Goal: Task Accomplishment & Management: Manage account settings

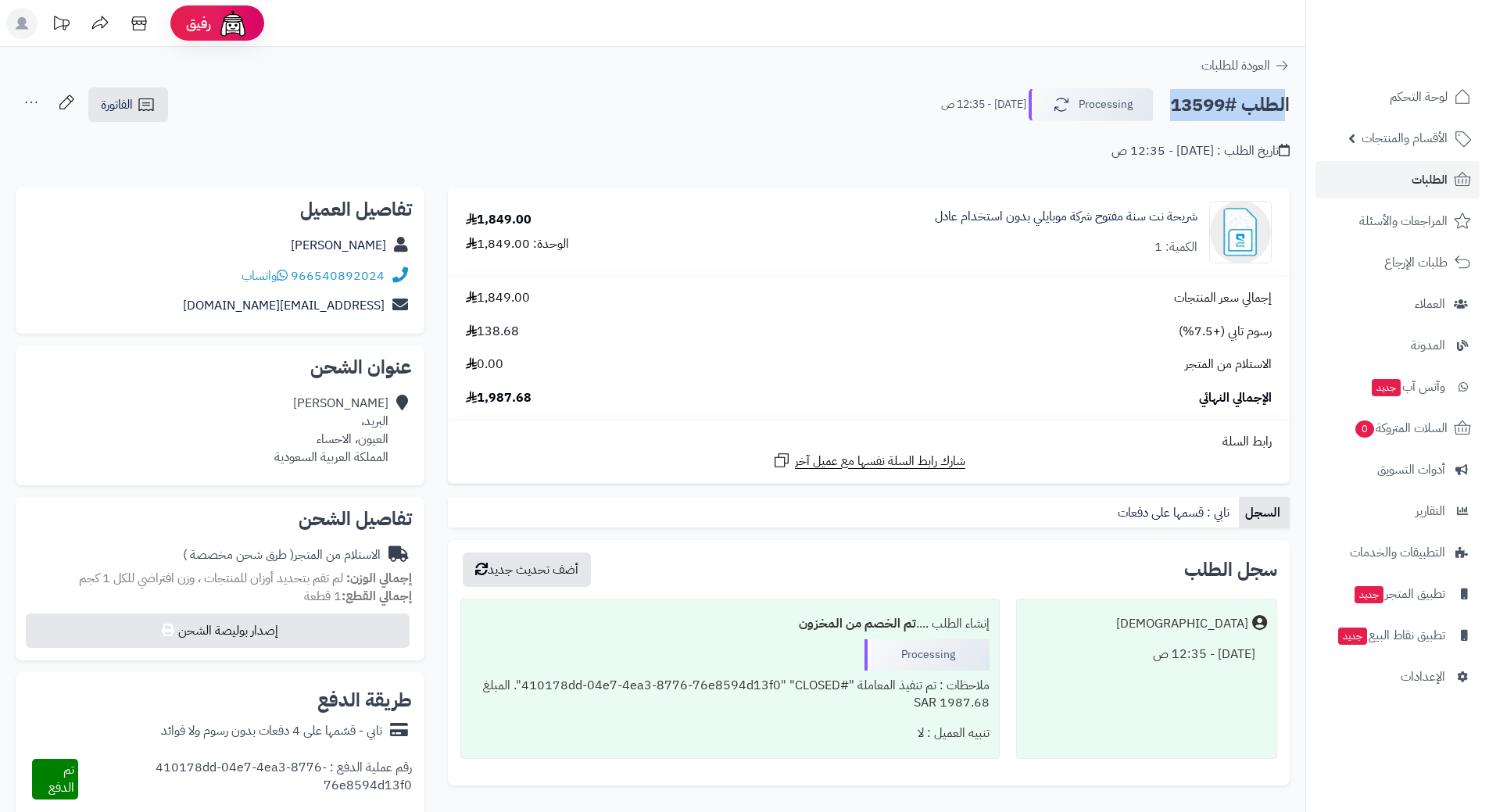
click at [1420, 40] on img at bounding box center [1428, 56] width 91 height 33
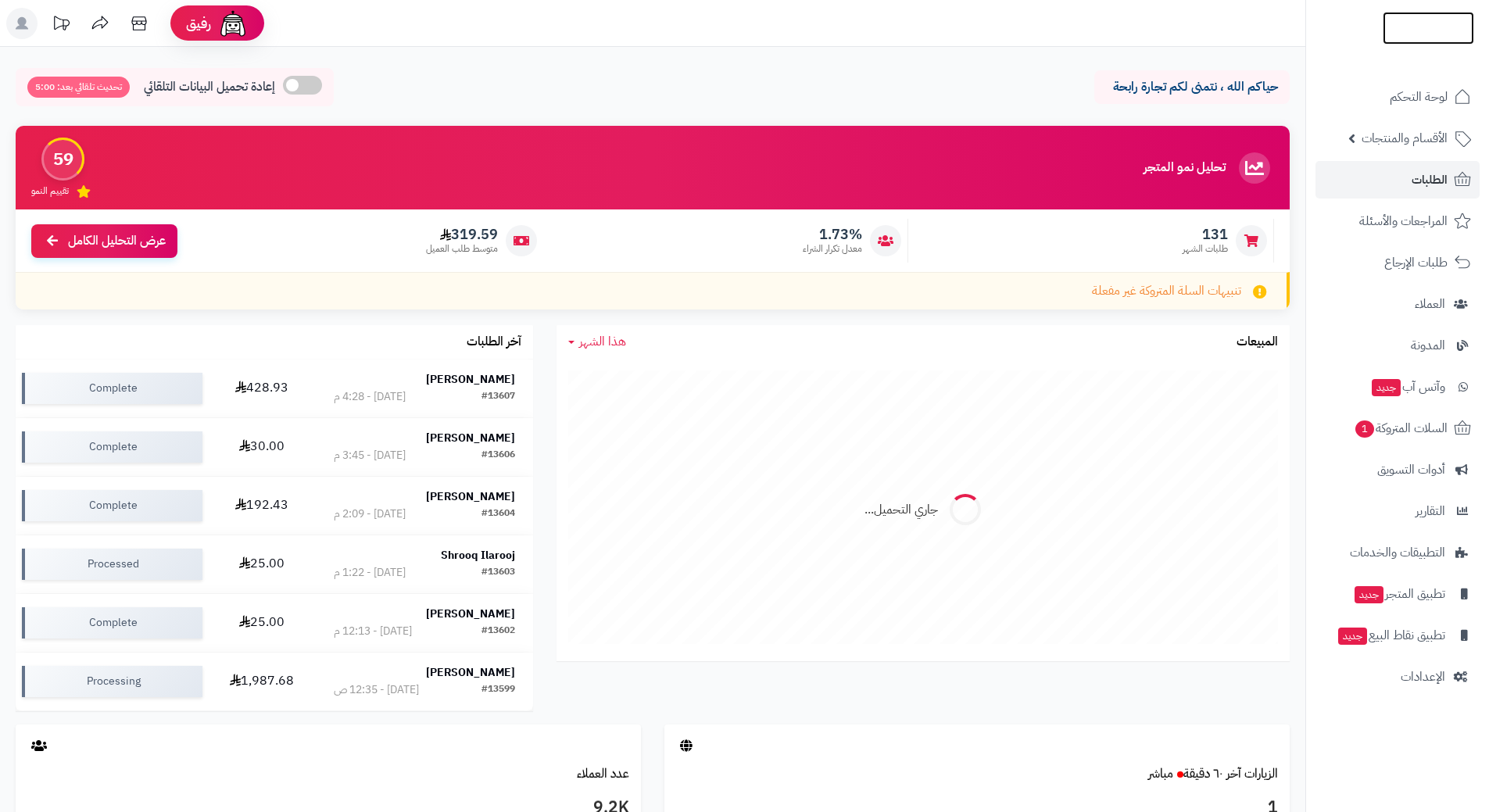
click at [1431, 44] on img at bounding box center [1428, 61] width 91 height 33
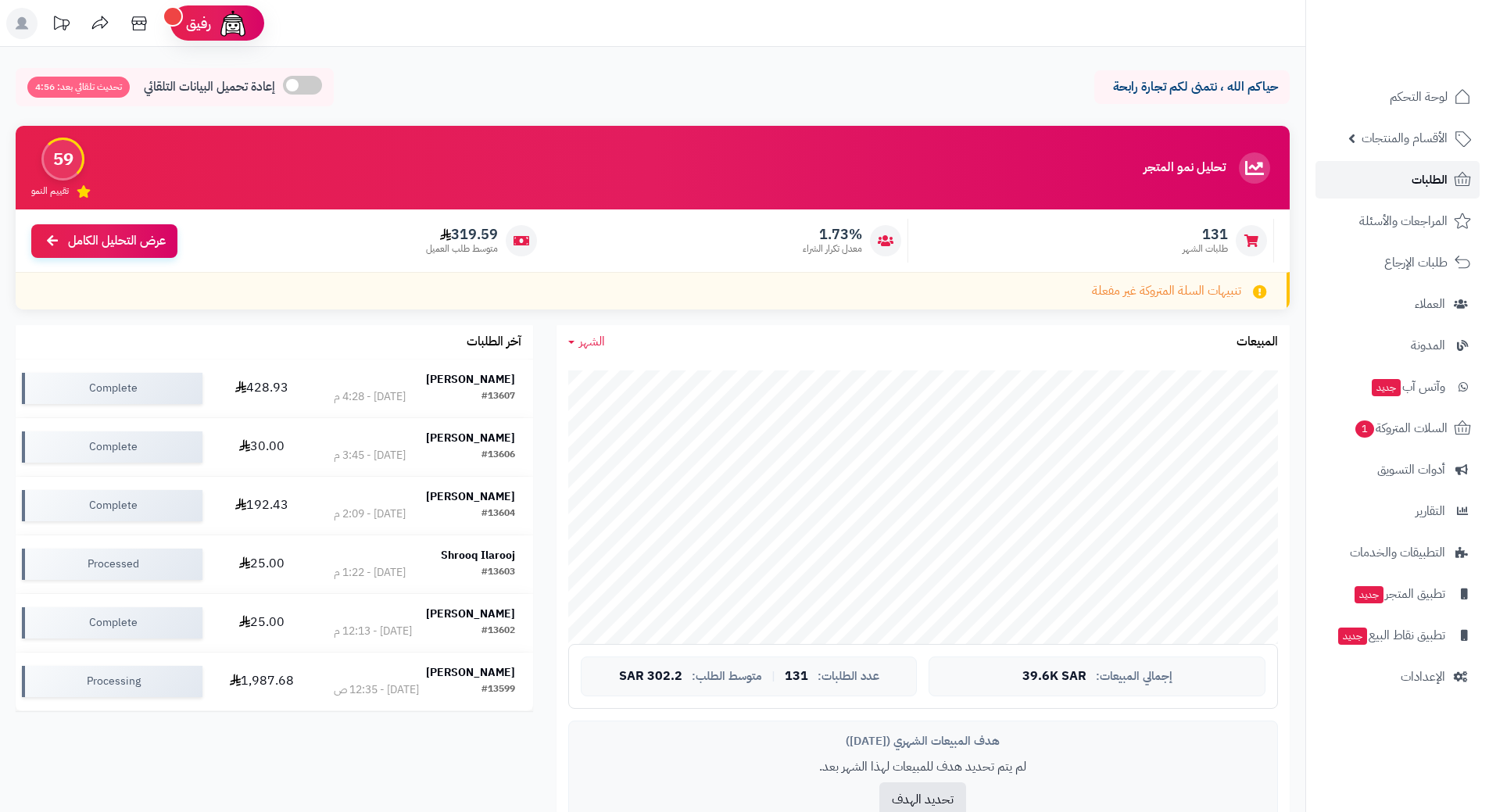
click at [1414, 167] on link "الطلبات" at bounding box center [1398, 180] width 164 height 38
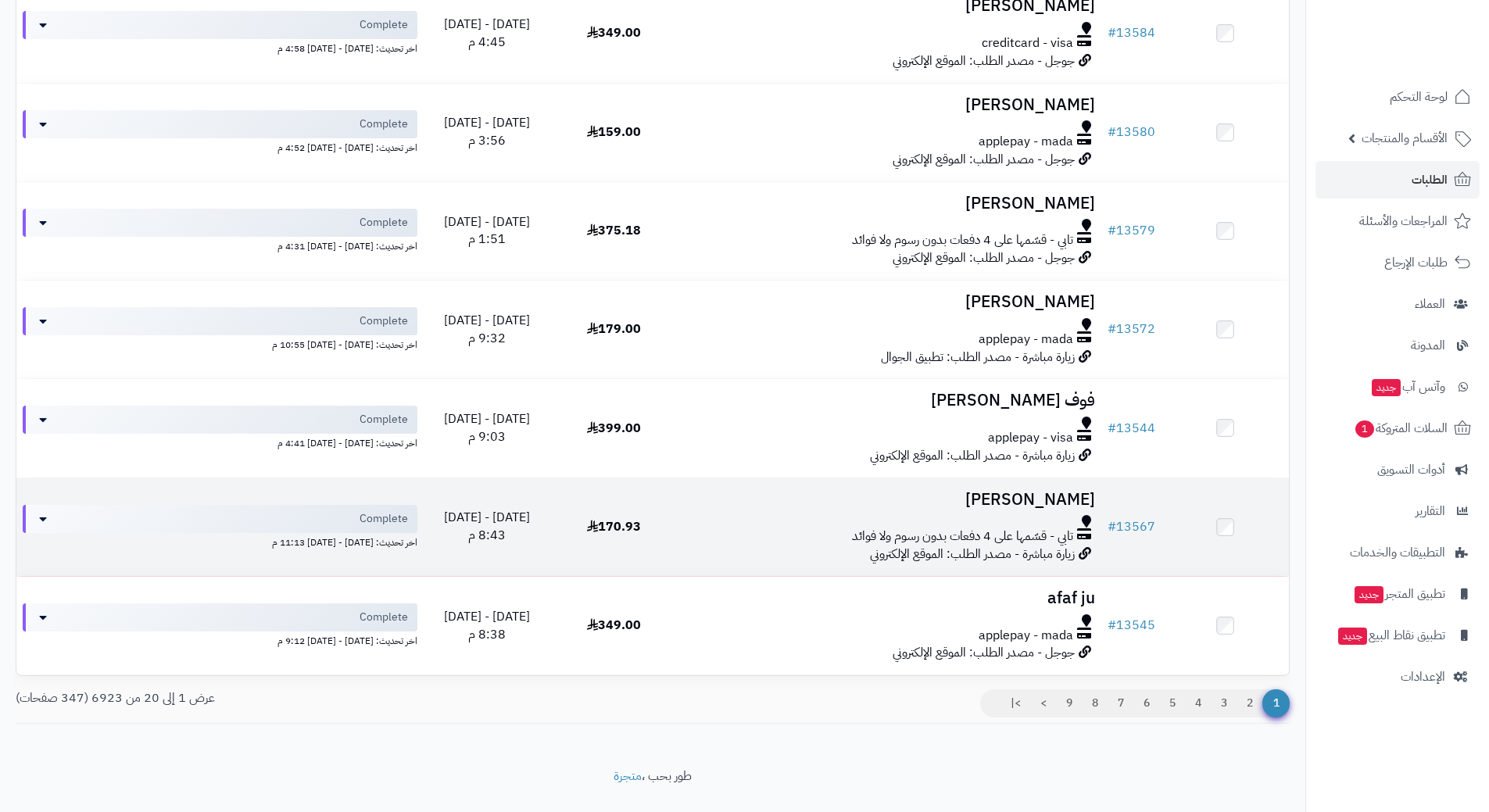
scroll to position [1595, 0]
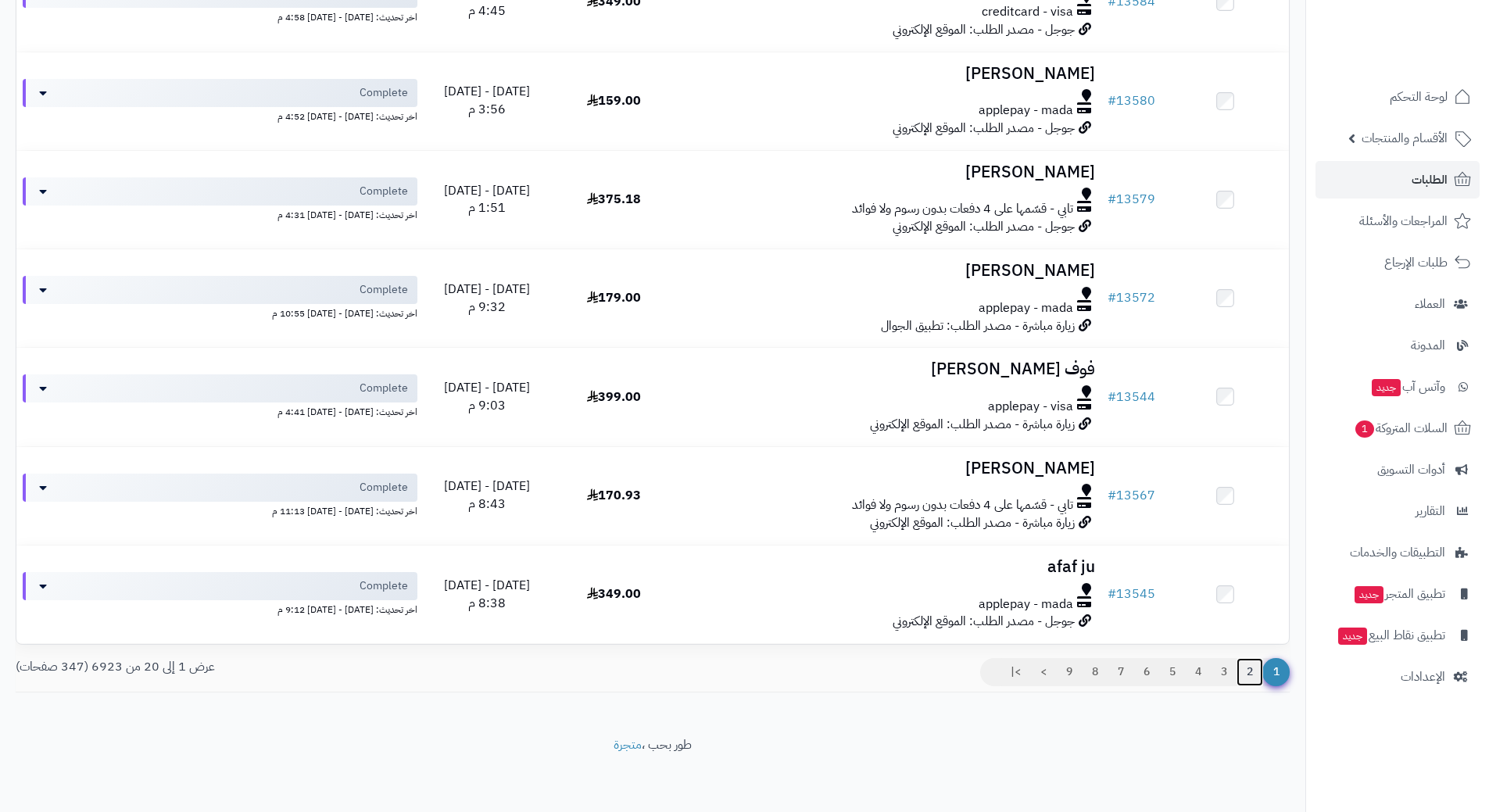
click at [1242, 671] on link "2" at bounding box center [1250, 672] width 27 height 29
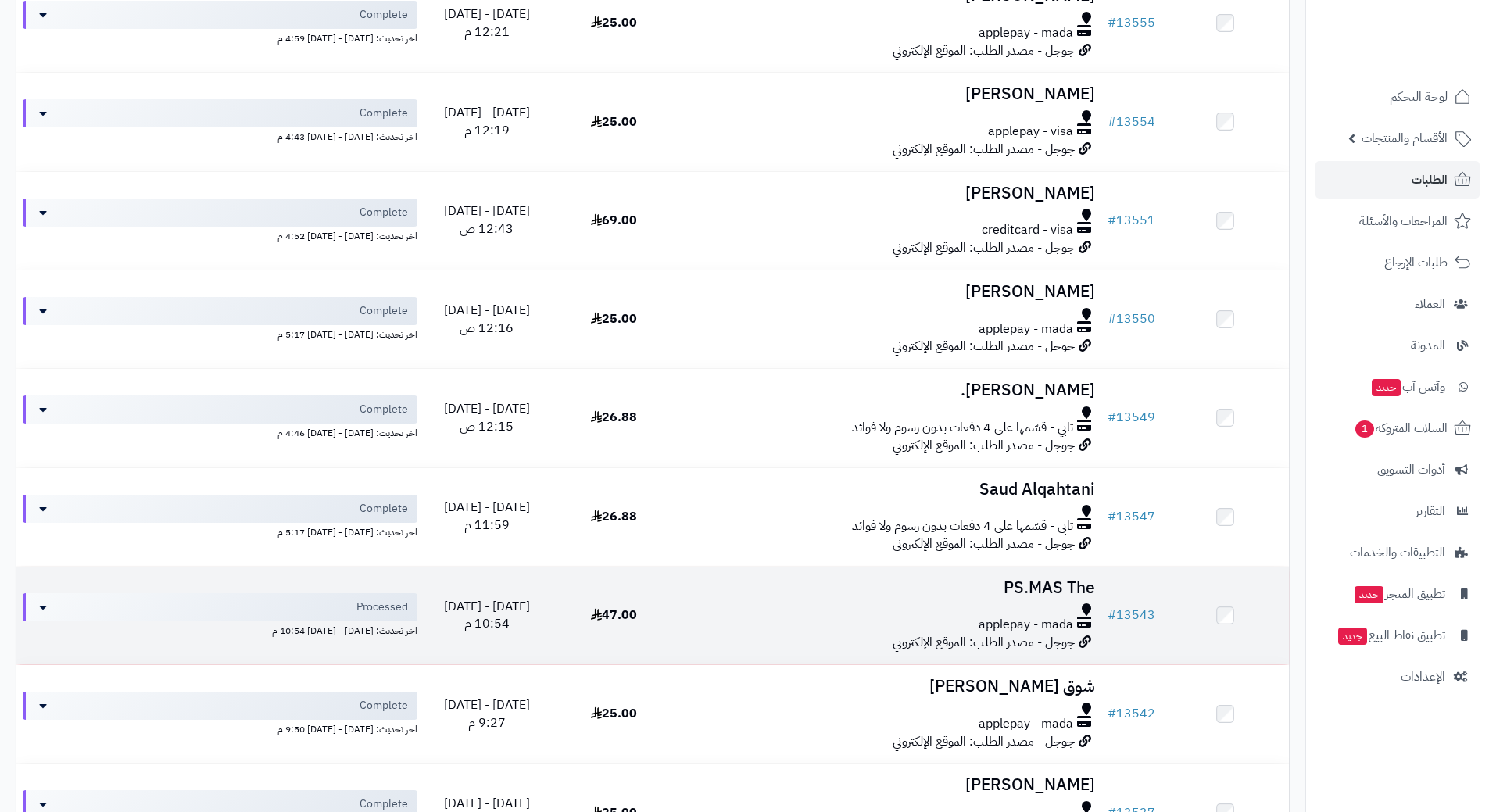
scroll to position [1328, 0]
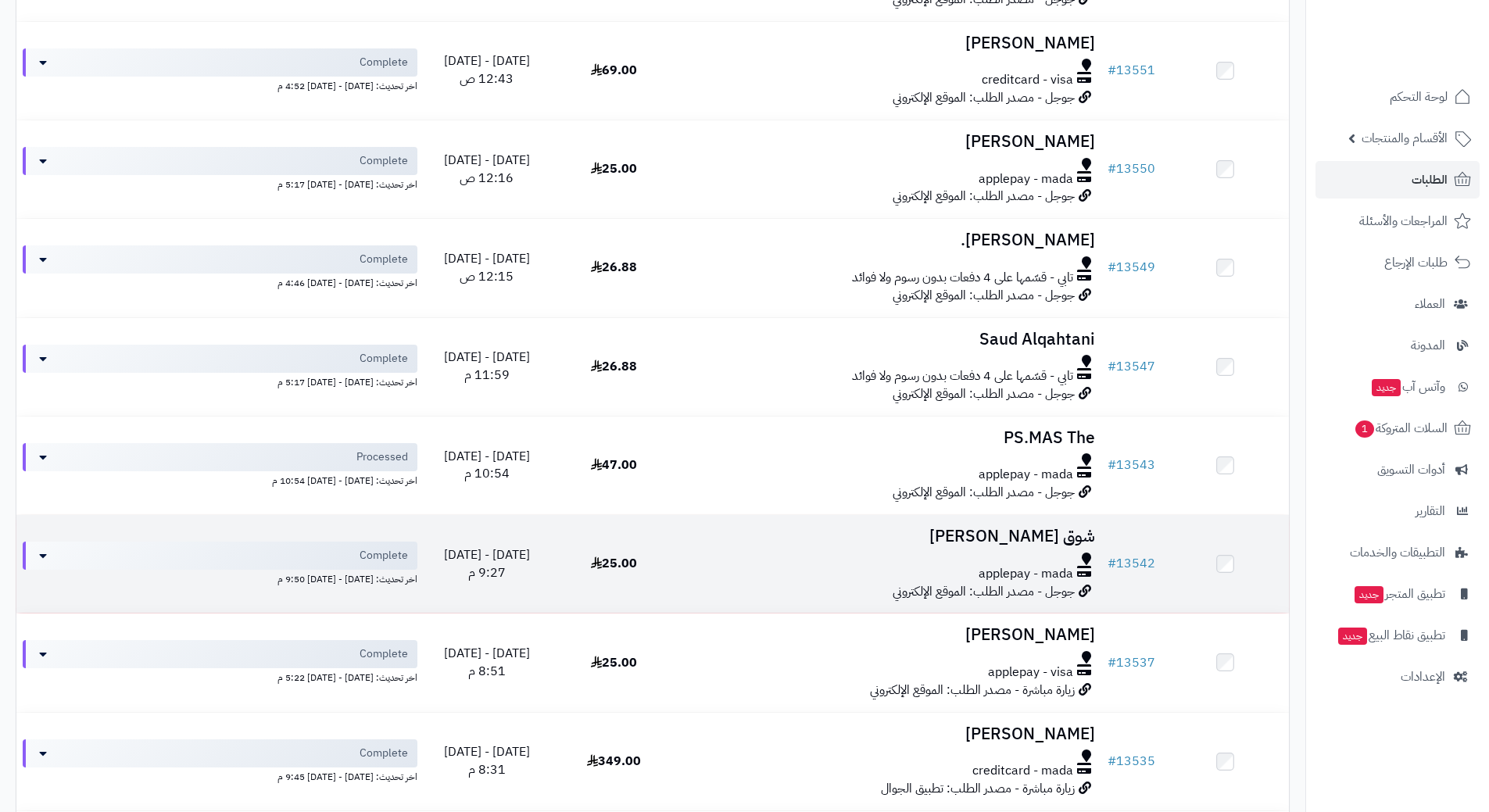
click at [1041, 530] on h3 "شوق العنزي" at bounding box center [890, 537] width 411 height 18
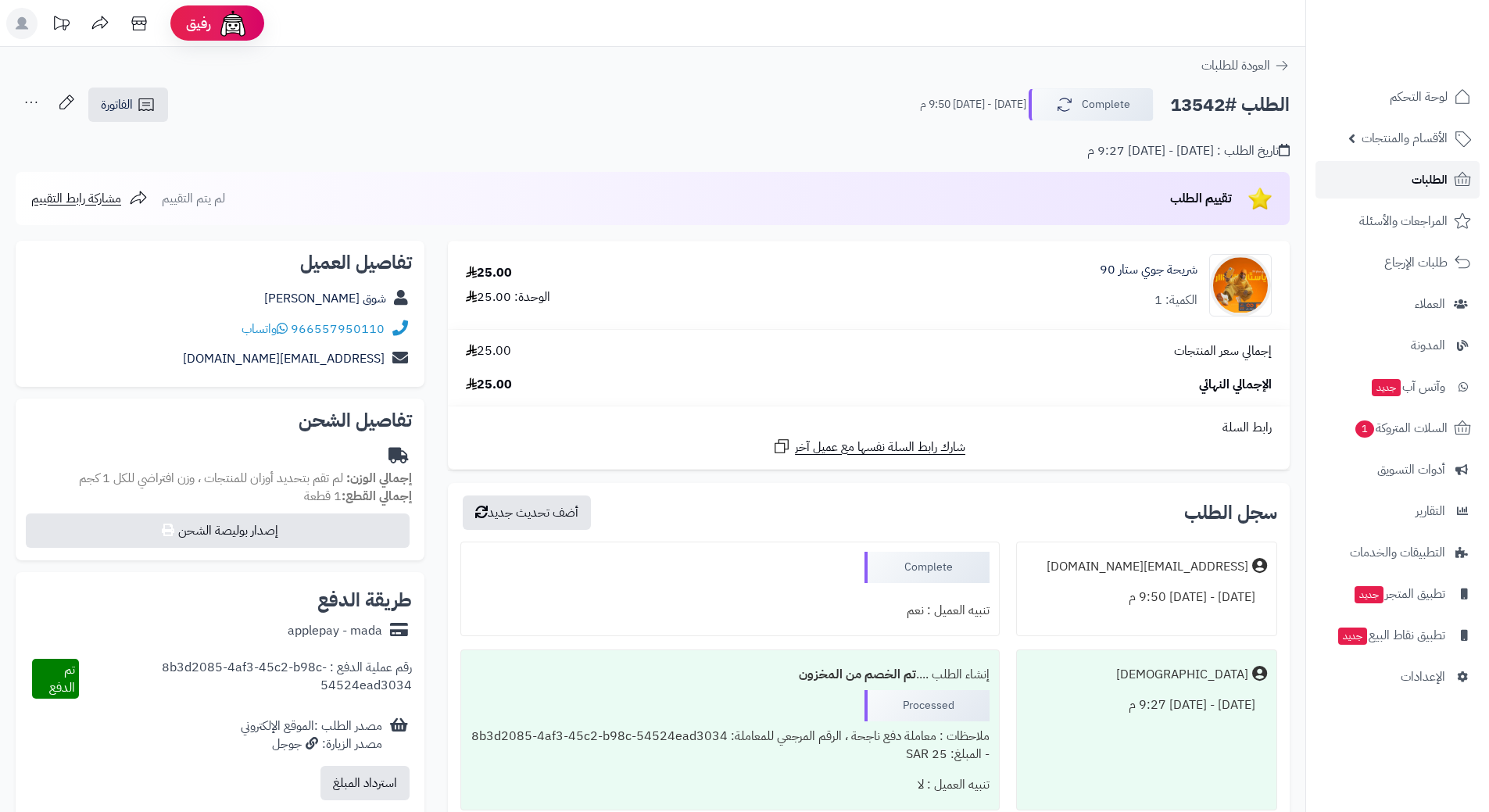
click at [1420, 175] on span "الطلبات" at bounding box center [1429, 180] width 36 height 22
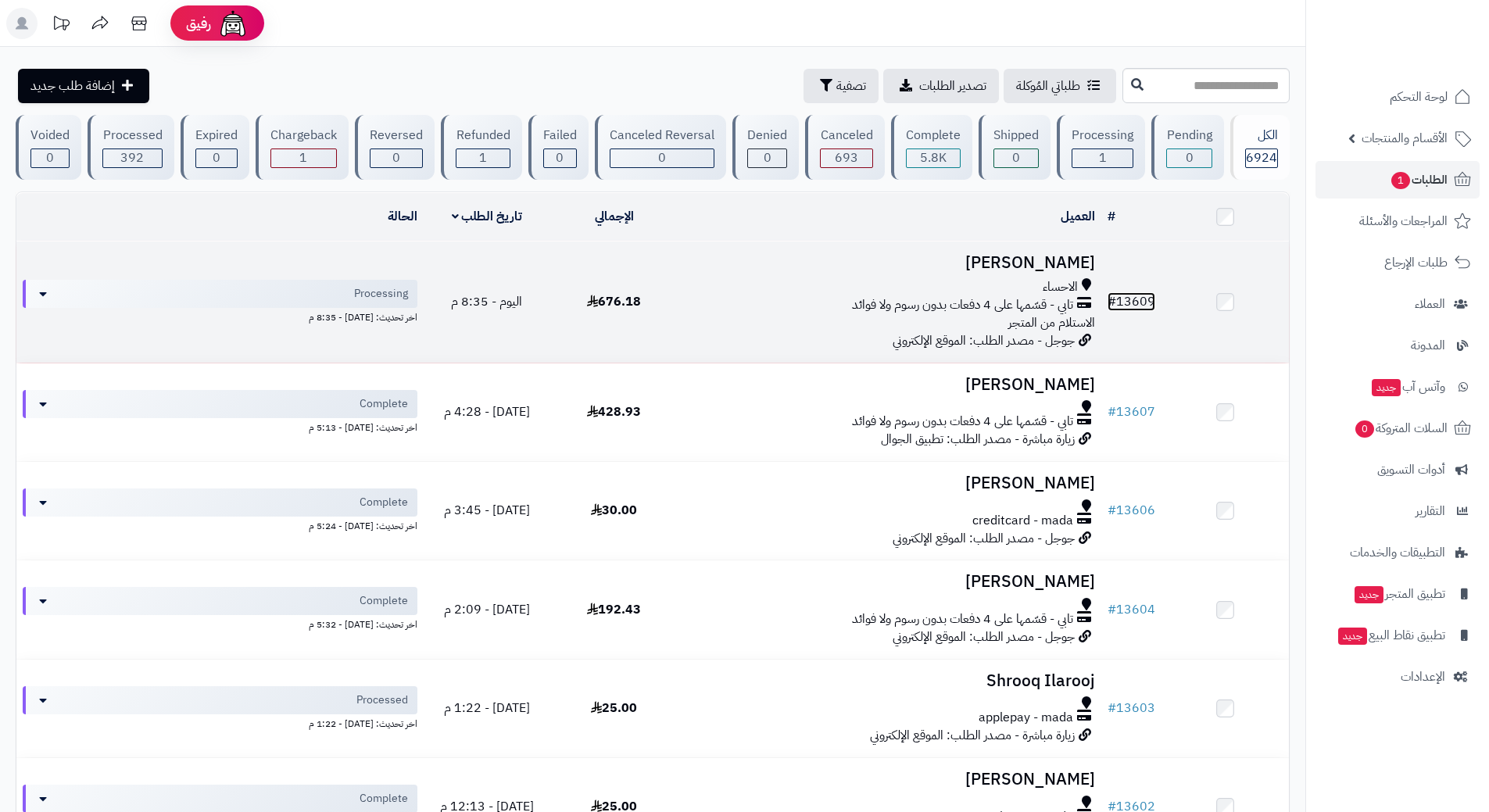
click at [1140, 293] on link "# 13609" at bounding box center [1132, 301] width 48 height 18
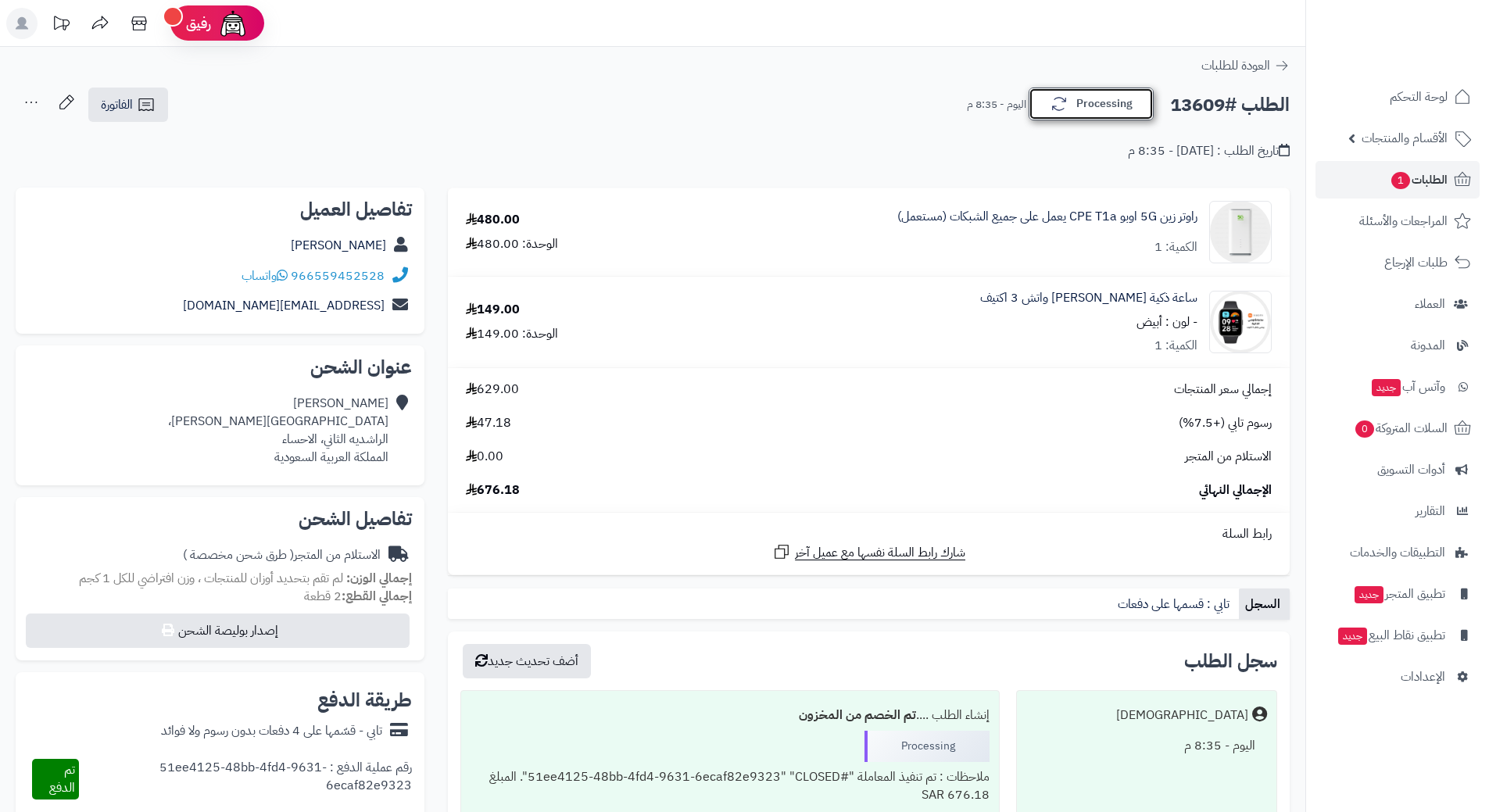
click at [1106, 95] on button "Processing" at bounding box center [1091, 104] width 125 height 33
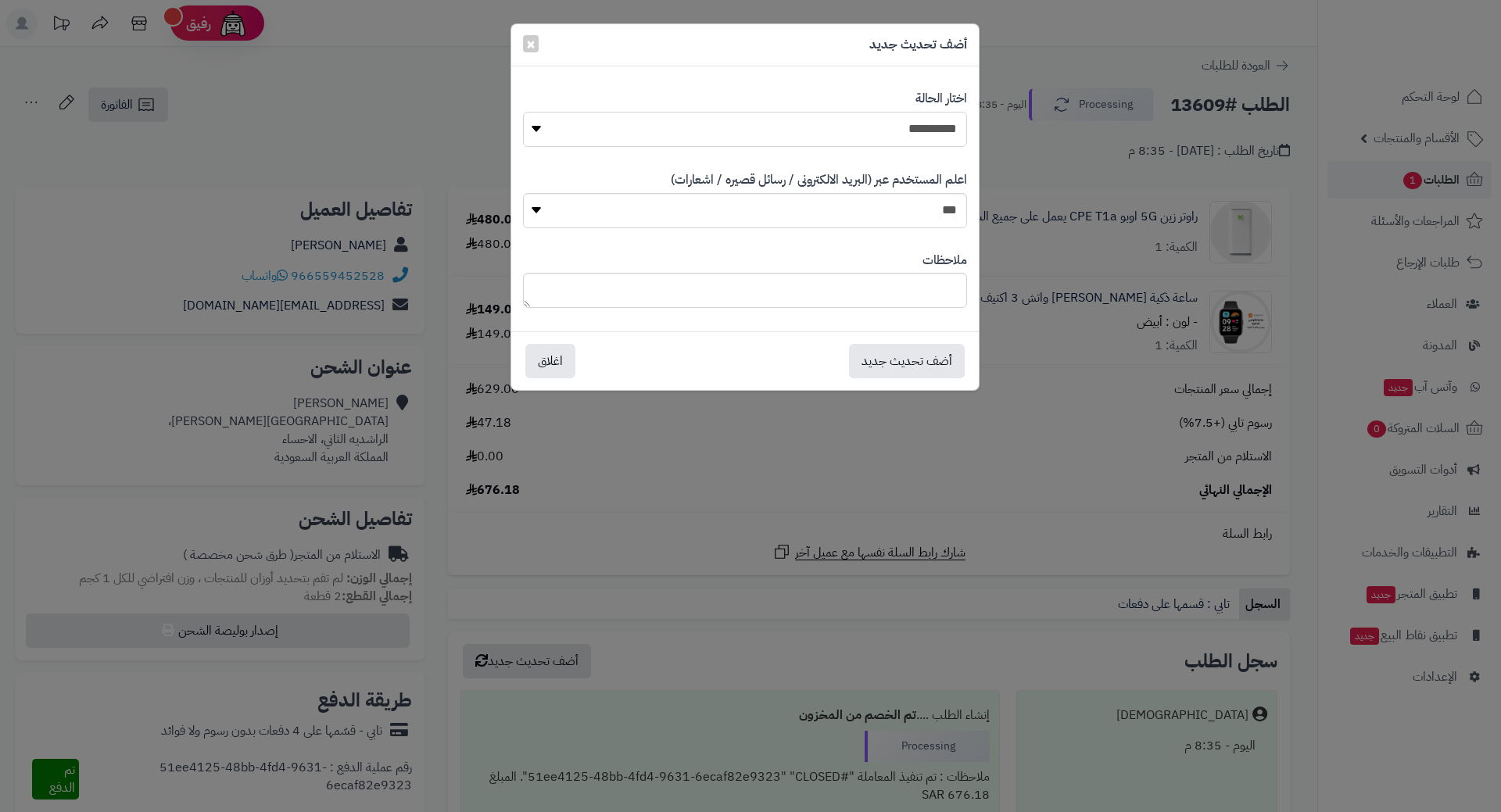
click at [940, 124] on select "**********" at bounding box center [745, 129] width 444 height 35
select select "*"
click at [523, 111] on select "**********" at bounding box center [745, 129] width 444 height 35
click at [923, 366] on button "أضف تحديث جديد" at bounding box center [907, 360] width 116 height 34
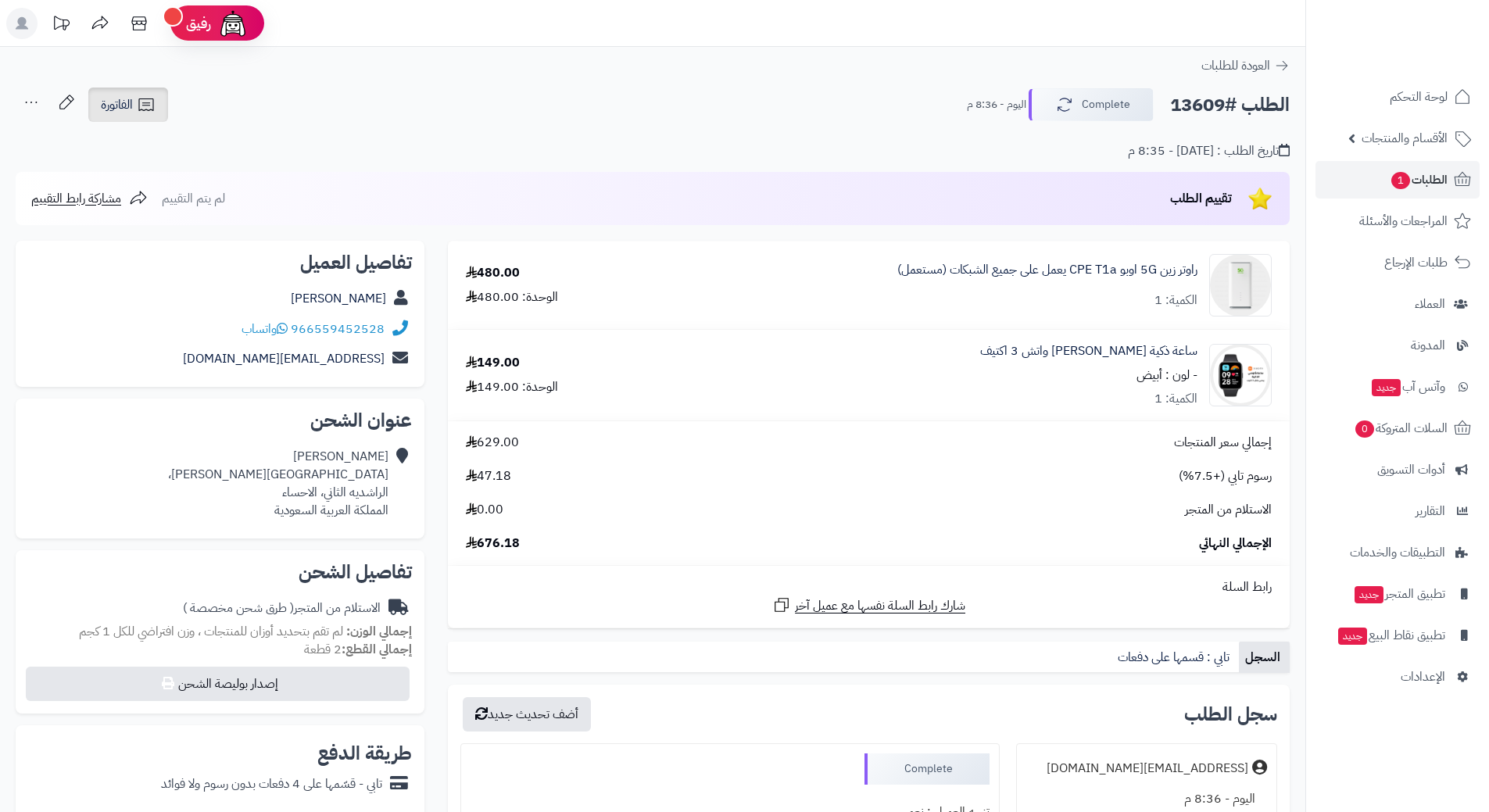
click at [92, 104] on link "الفاتورة" at bounding box center [128, 104] width 80 height 34
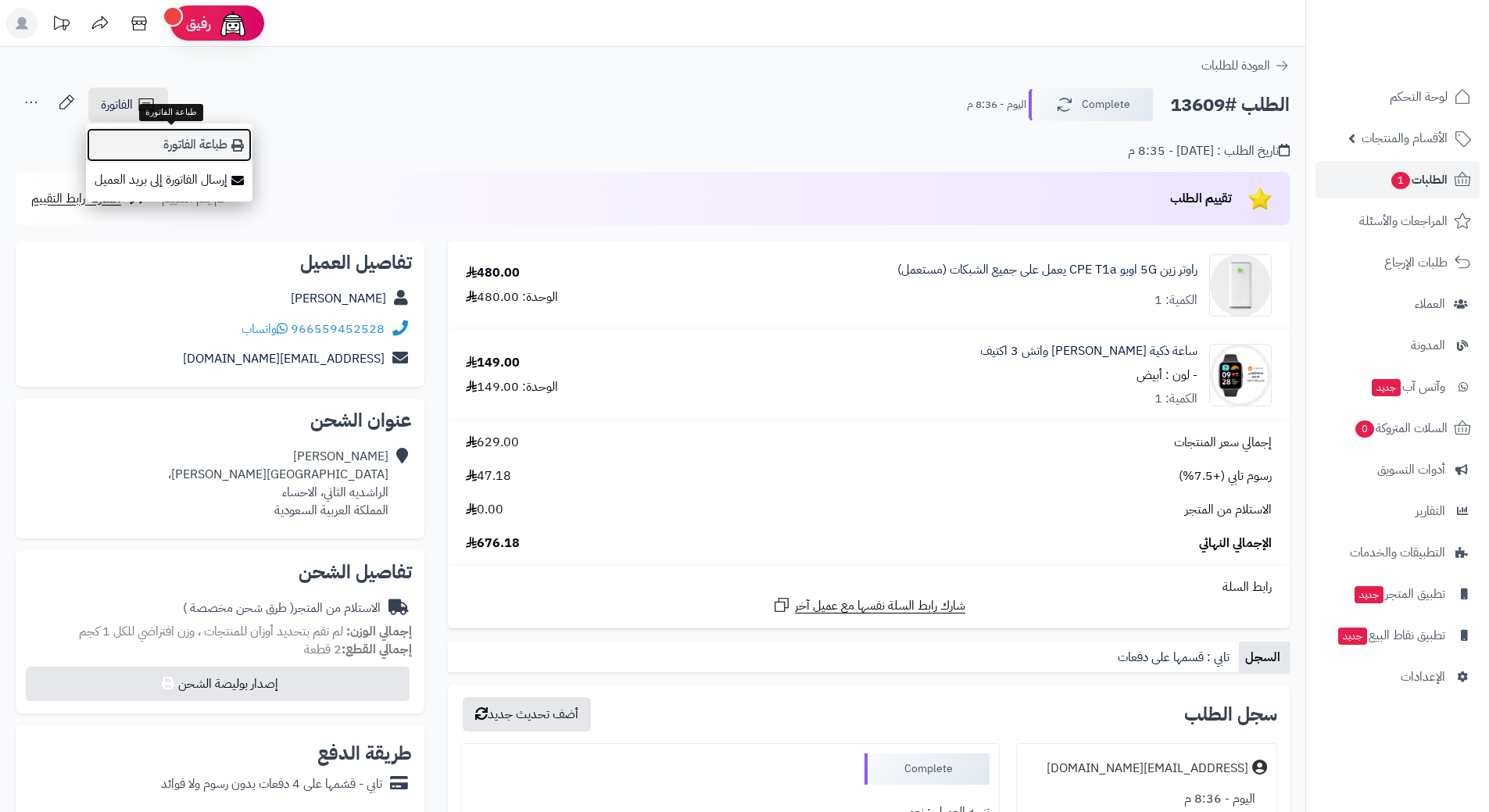
click at [193, 143] on link "طباعة الفاتورة" at bounding box center [169, 145] width 167 height 35
